Goal: Information Seeking & Learning: Learn about a topic

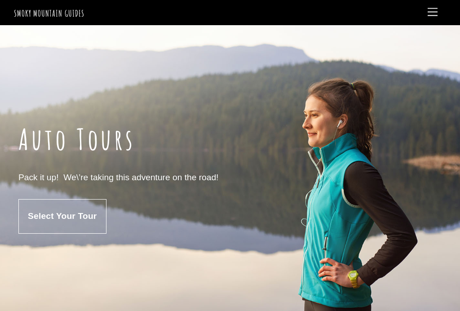
click at [82, 211] on span "Select Your Tour" at bounding box center [62, 216] width 69 height 11
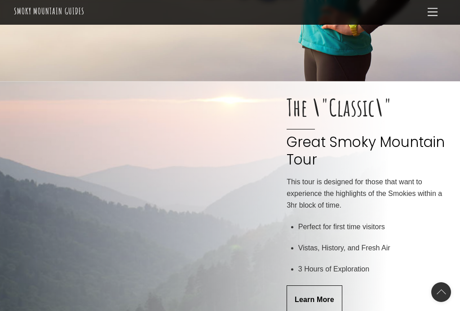
scroll to position [278, 0]
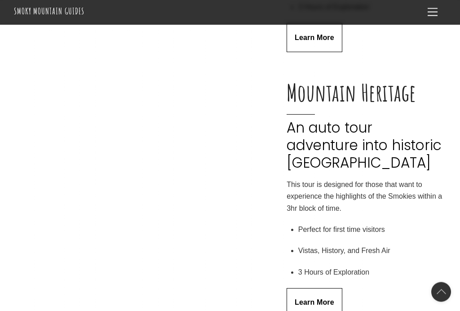
scroll to position [1641, 0]
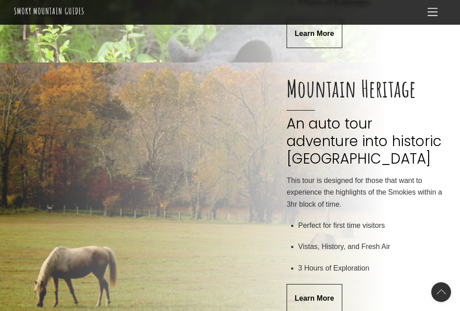
click at [330, 284] on link "Learn More" at bounding box center [314, 298] width 55 height 29
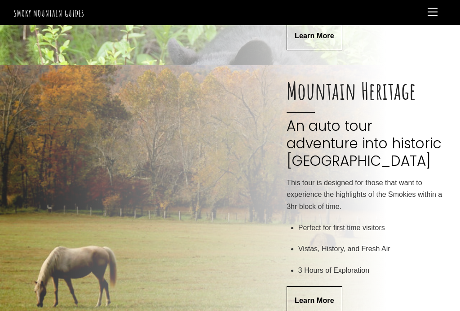
scroll to position [1656, 0]
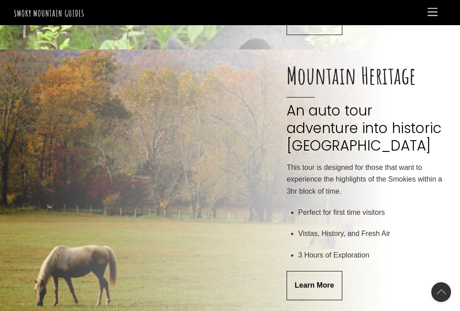
click at [437, 17] on link "Menu" at bounding box center [433, 13] width 18 height 18
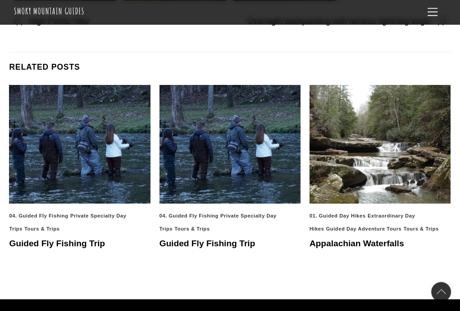
scroll to position [543, 0]
click at [392, 239] on link "Appalachian Waterfalls" at bounding box center [357, 243] width 94 height 9
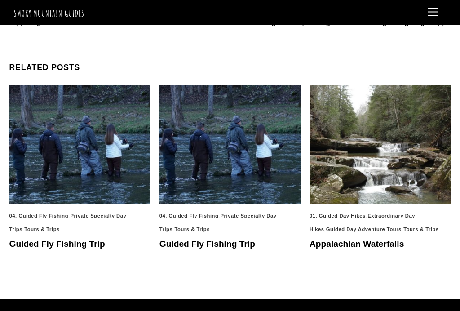
scroll to position [559, 0]
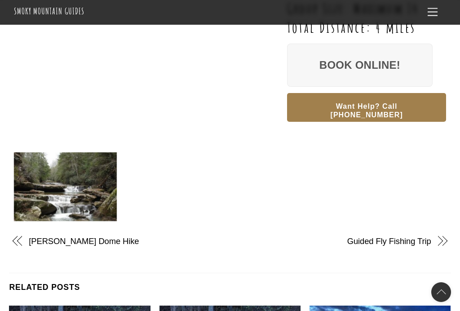
scroll to position [551, 0]
